Goal: Task Accomplishment & Management: Use online tool/utility

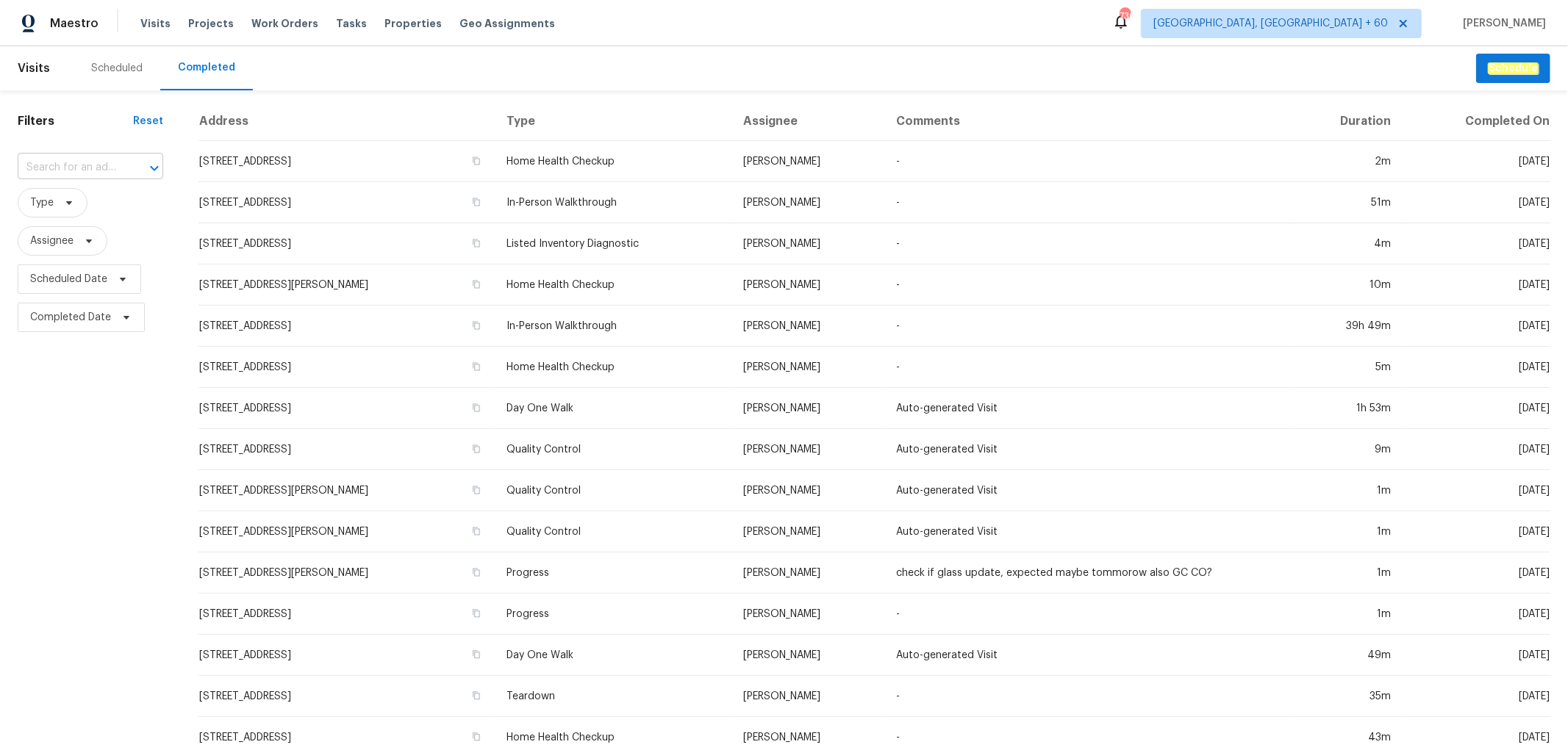
click at [66, 166] on input "text" at bounding box center [69, 168] width 104 height 23
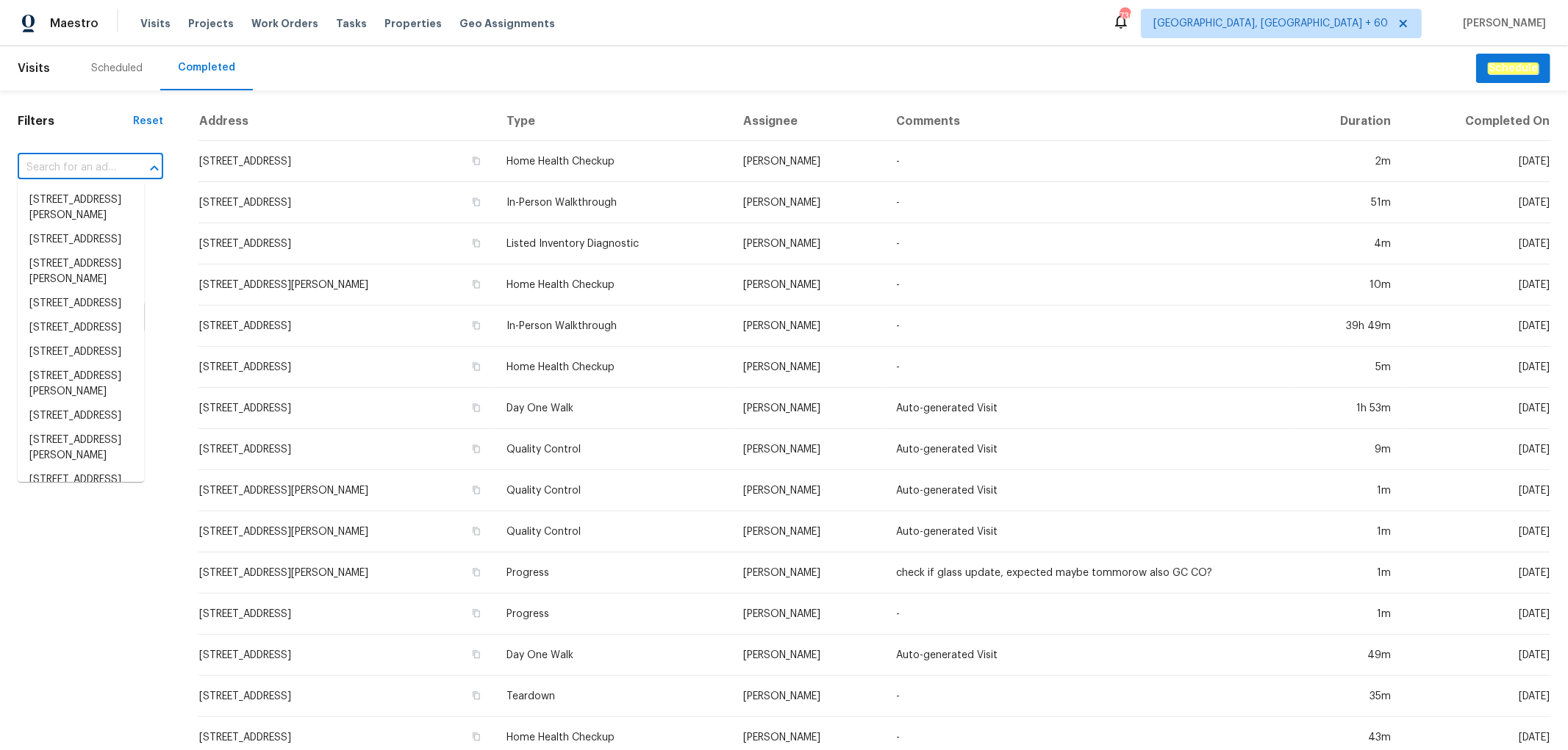
paste input "[STREET_ADDRESS][PERSON_NAME]"
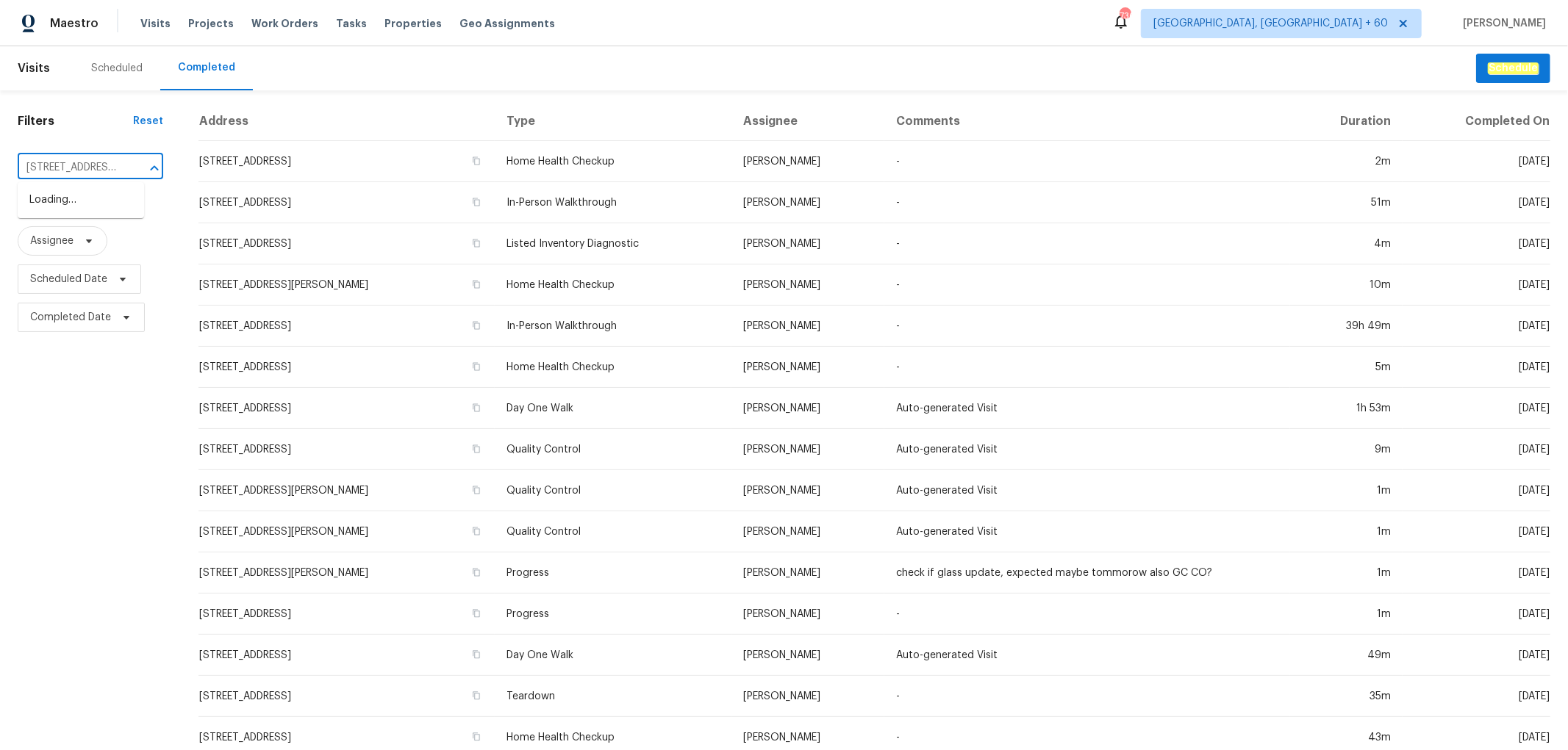
scroll to position [0, 98]
type input "[STREET_ADDRESS][PERSON_NAME]"
click at [60, 228] on li "[STREET_ADDRESS][PERSON_NAME]" at bounding box center [80, 208] width 126 height 40
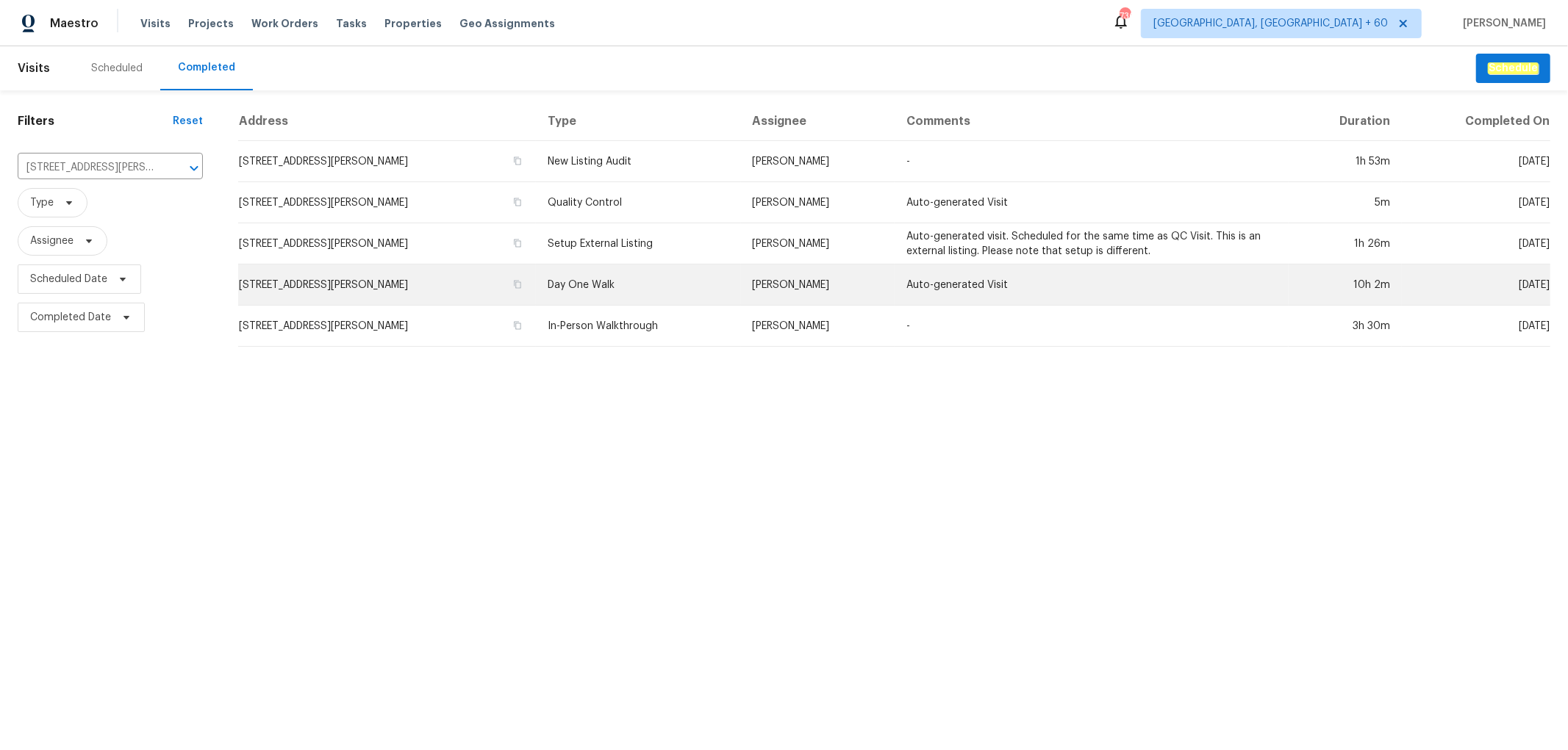
click at [710, 273] on td "Day One Walk" at bounding box center [638, 285] width 204 height 42
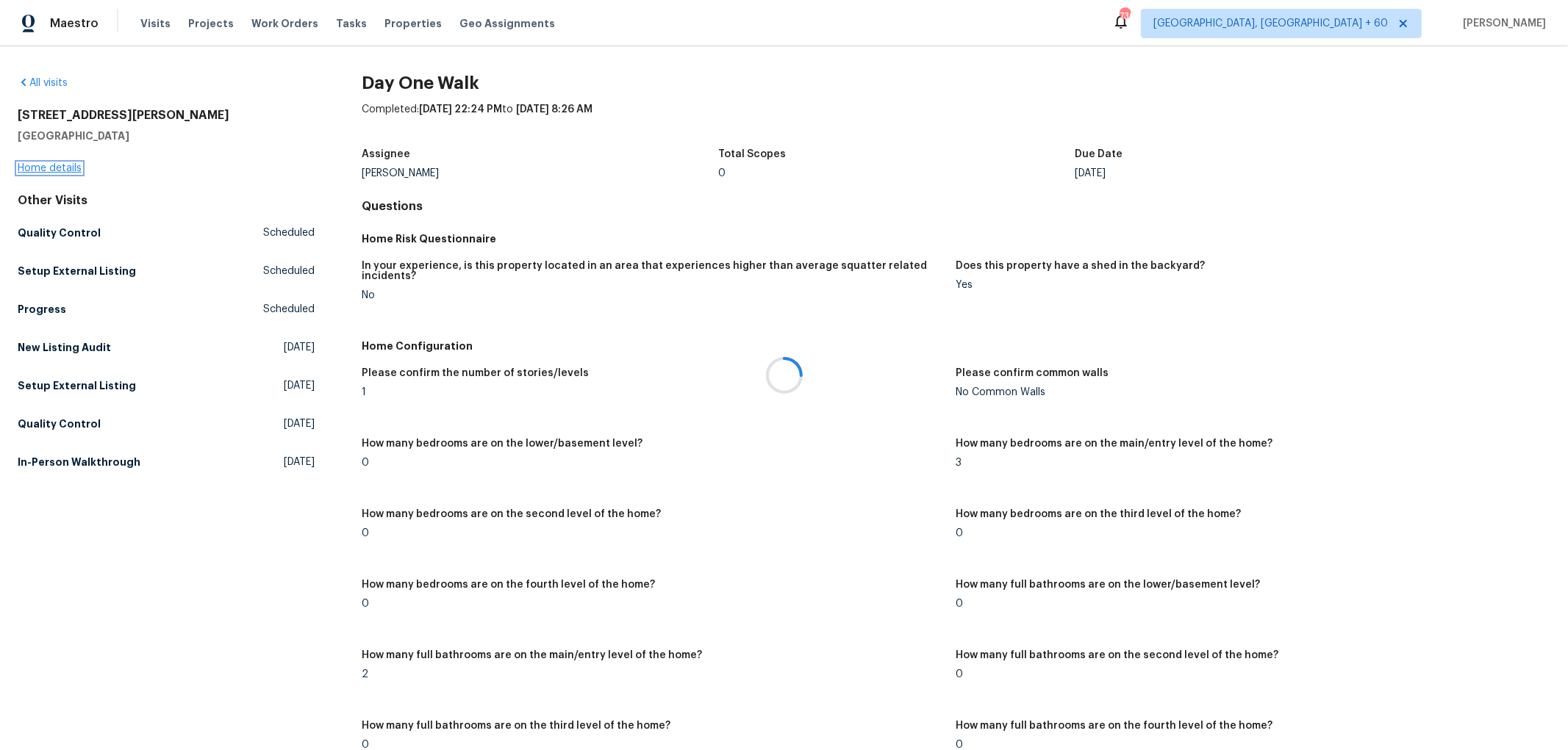
click at [74, 166] on link "Home details" at bounding box center [49, 168] width 64 height 10
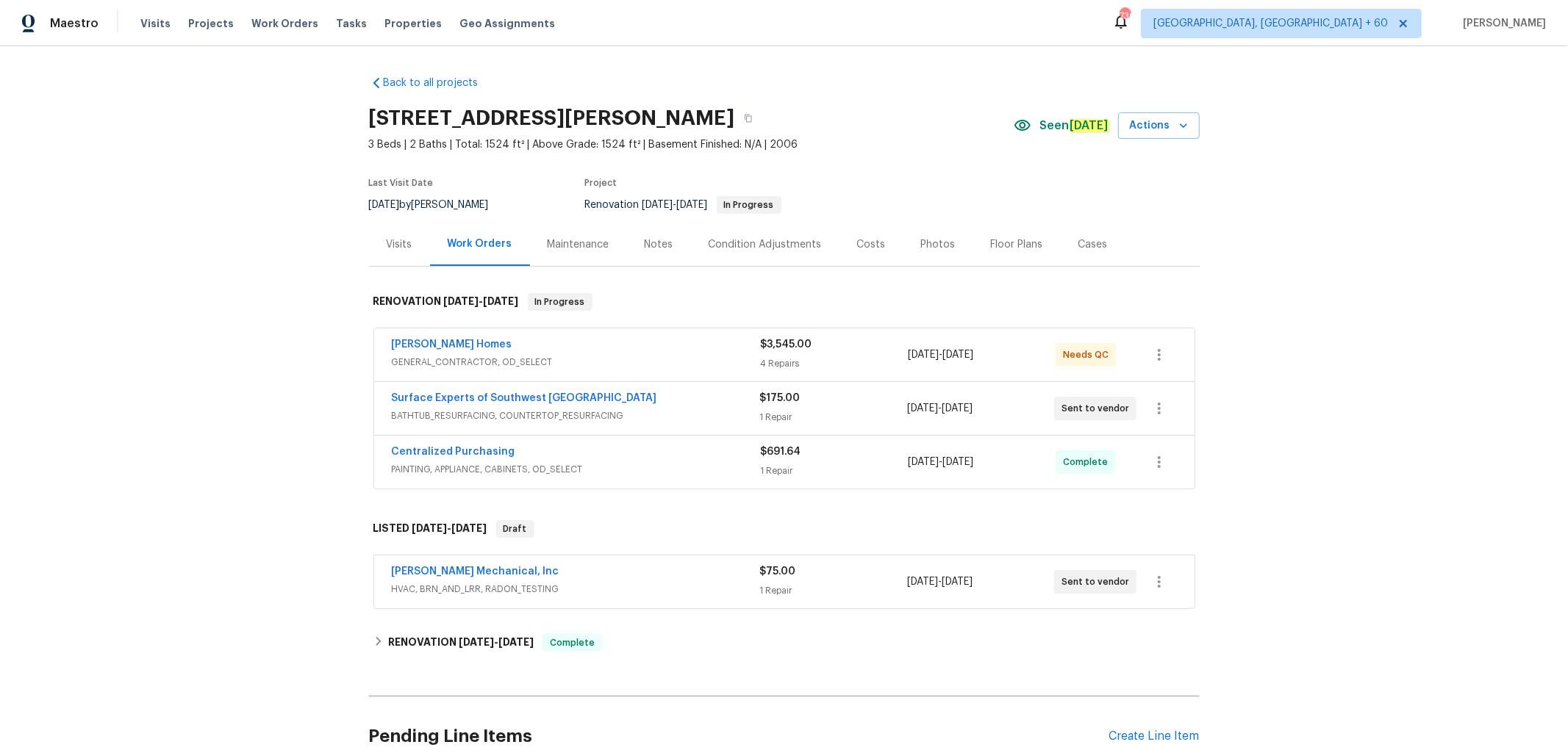
click at [923, 244] on div "Photos" at bounding box center [938, 244] width 34 height 15
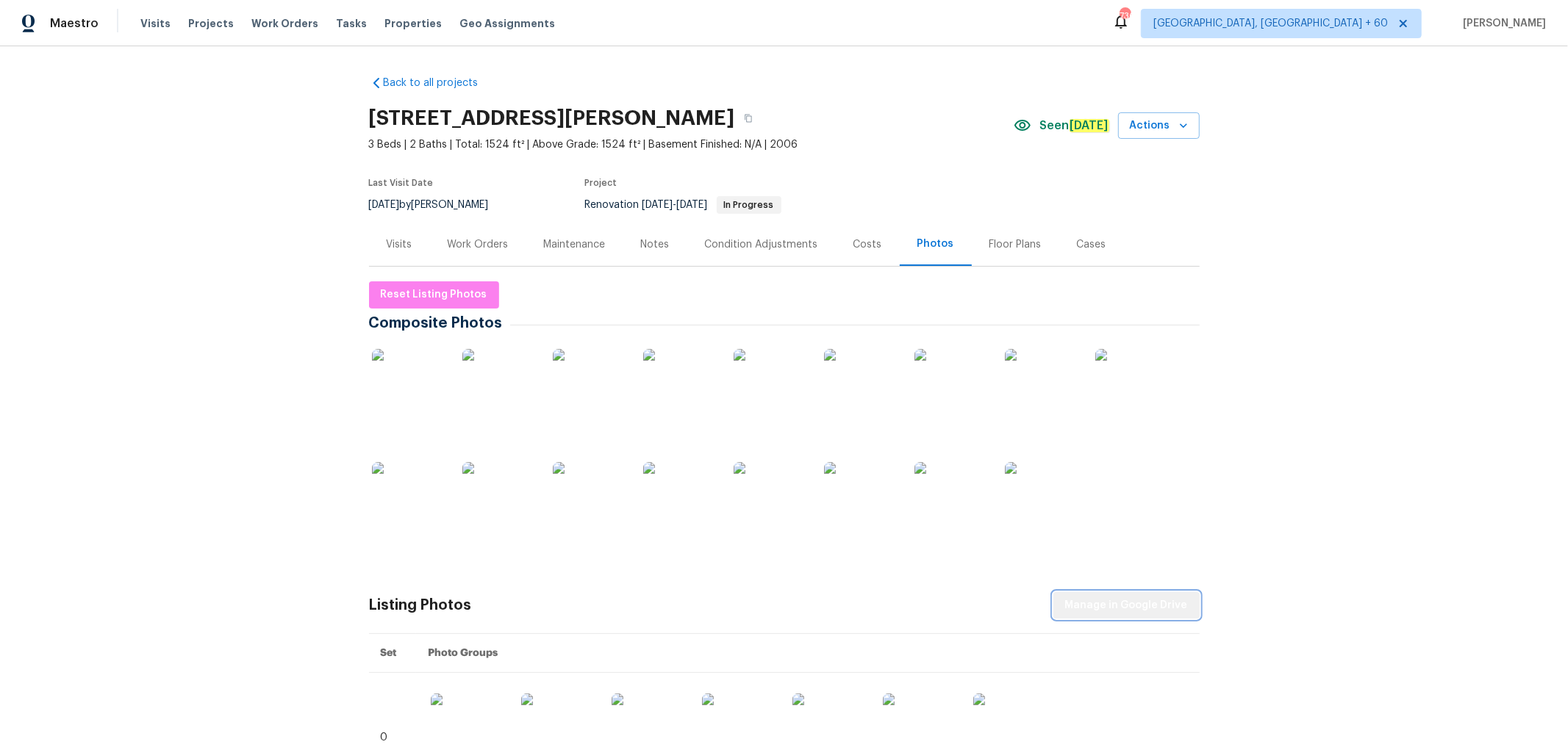
click at [1131, 610] on span "Manage in Google Drive" at bounding box center [1126, 606] width 123 height 18
